Goal: Task Accomplishment & Management: Manage account settings

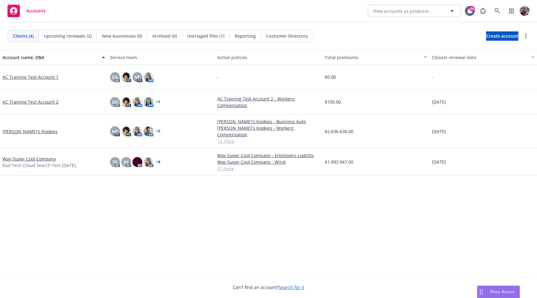
click at [211, 188] on div "Account name, DBA Service team Active policies Total premiums Closest renewal d…" at bounding box center [268, 163] width 537 height 226
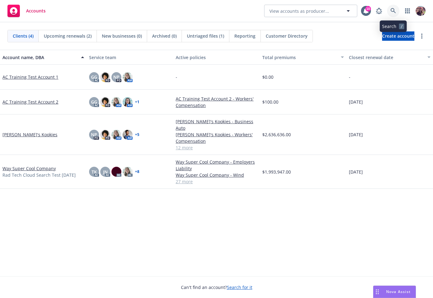
click at [395, 8] on icon at bounding box center [394, 11] width 6 height 6
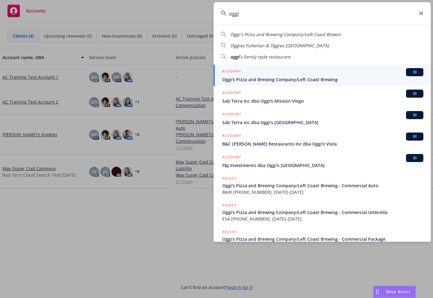
type input "oggi"
click at [304, 79] on span "Oggi's Pizza and Brewing Company/Left Coast Brewing" at bounding box center [322, 79] width 201 height 7
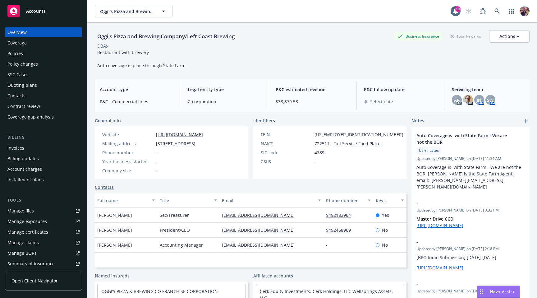
click at [41, 213] on link "Manage files" at bounding box center [43, 211] width 77 height 10
click at [43, 13] on span "Accounts" at bounding box center [36, 11] width 20 height 5
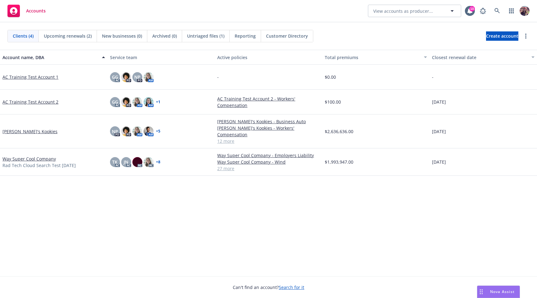
click at [206, 38] on span "Untriaged files (1)" at bounding box center [205, 36] width 37 height 7
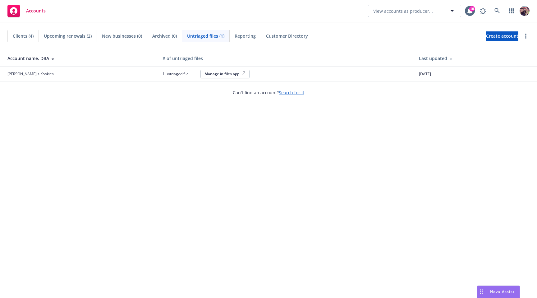
click at [395, 25] on div "Clients (4) Upcoming renewals (2) New businesses (0) Archived (0) Untriaged fil…" at bounding box center [268, 35] width 537 height 27
click at [208, 143] on div "Clients (4) Upcoming renewals (2) New businesses (0) Archived (0) Untriaged fil…" at bounding box center [268, 159] width 537 height 275
drag, startPoint x: 5, startPoint y: 75, endPoint x: 486, endPoint y: 83, distance: 480.9
click at [486, 83] on div "Clients (4) Upcoming renewals (2) New businesses (0) Archived (0) Untriaged fil…" at bounding box center [268, 159] width 537 height 275
click at [481, 86] on div "Can't find an account? Search for it" at bounding box center [268, 88] width 537 height 14
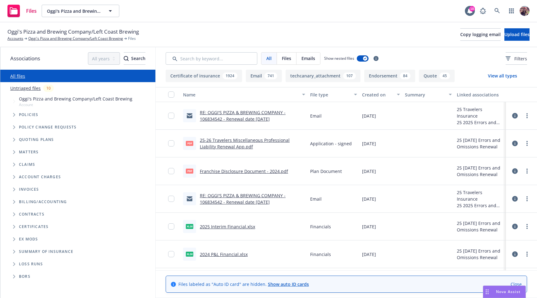
click at [29, 88] on link "Untriaged files" at bounding box center [25, 88] width 30 height 7
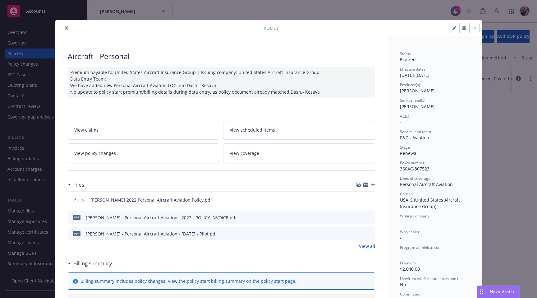
click at [130, 153] on link "View policy changes" at bounding box center [144, 153] width 152 height 20
